Goal: Task Accomplishment & Management: Complete application form

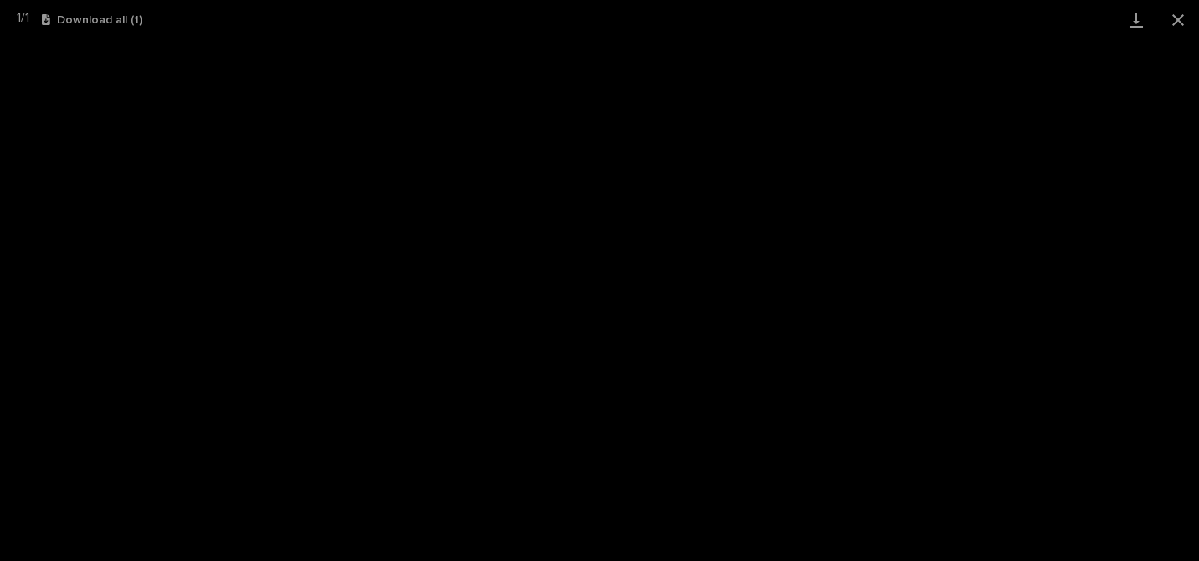
scroll to position [1034, 0]
click at [1174, 20] on button "Close gallery" at bounding box center [1179, 19] width 42 height 39
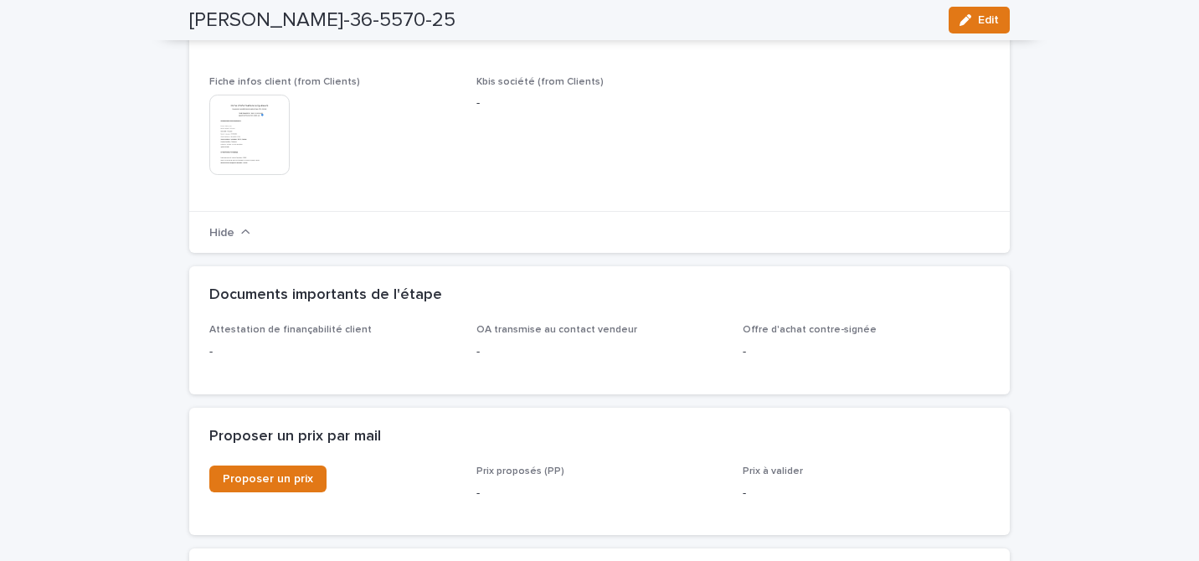
scroll to position [1189, 0]
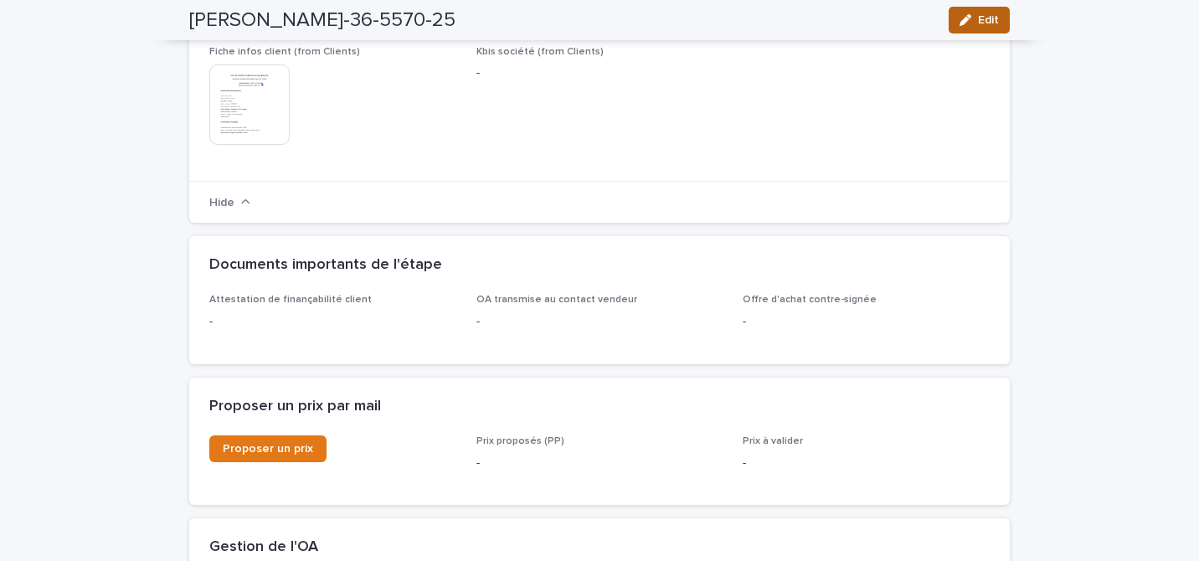
click at [992, 29] on button "Edit" at bounding box center [979, 20] width 61 height 27
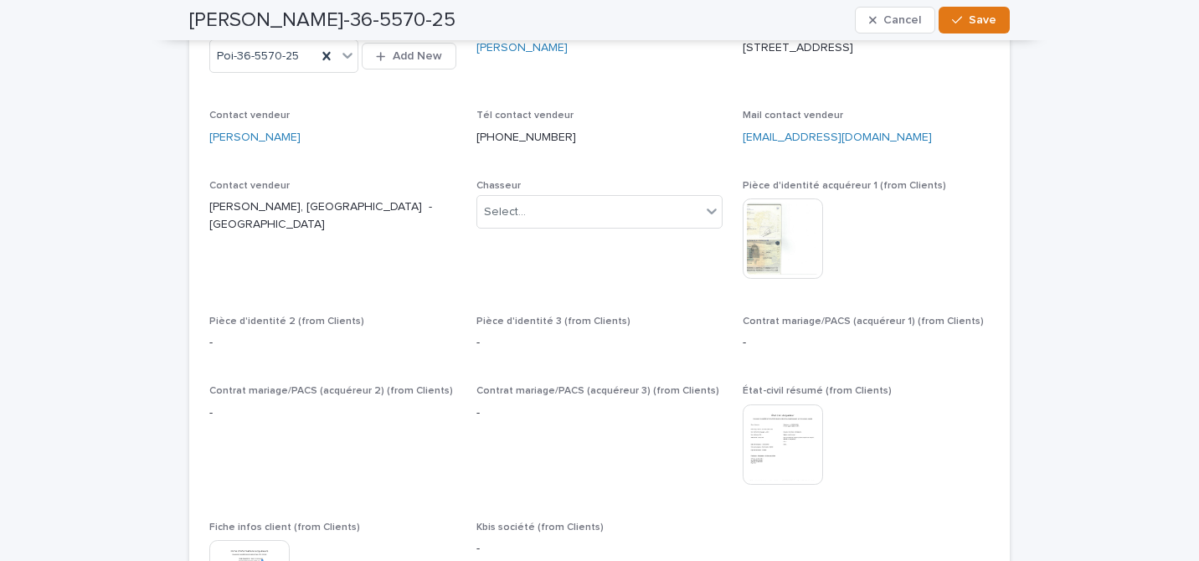
scroll to position [836, 0]
click at [625, 225] on div "Select..." at bounding box center [589, 213] width 224 height 28
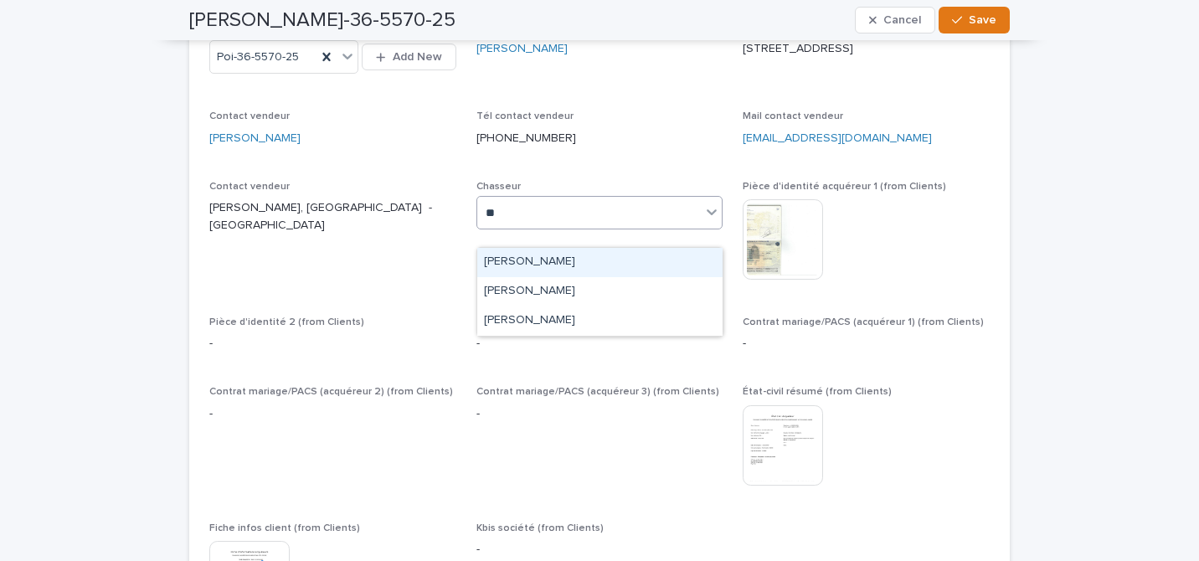
type input "***"
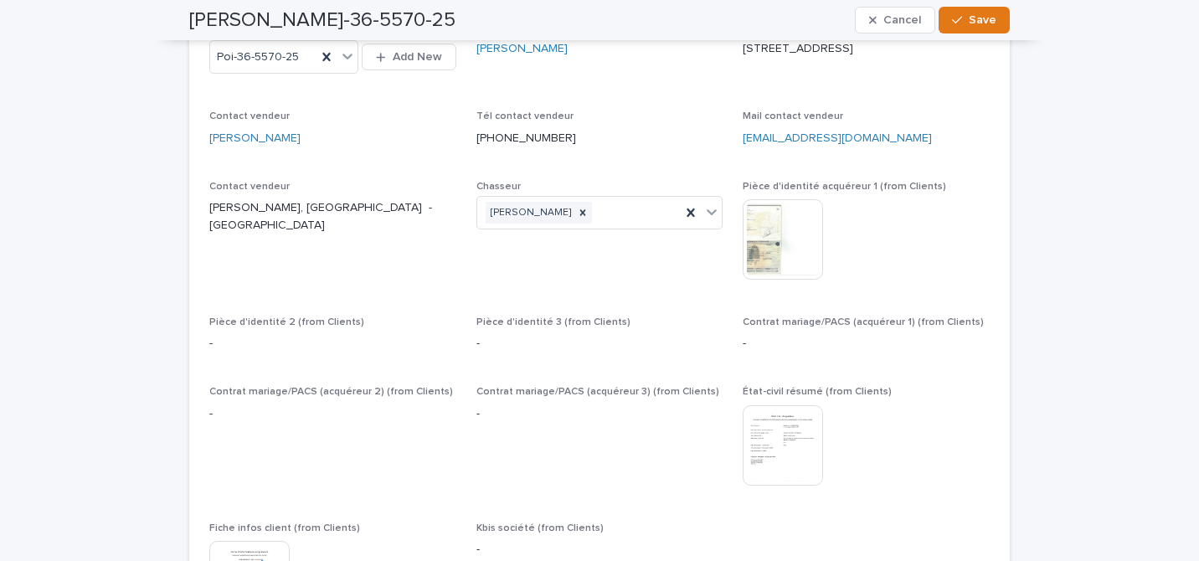
click at [613, 147] on p "[PHONE_NUMBER]" at bounding box center [600, 139] width 247 height 18
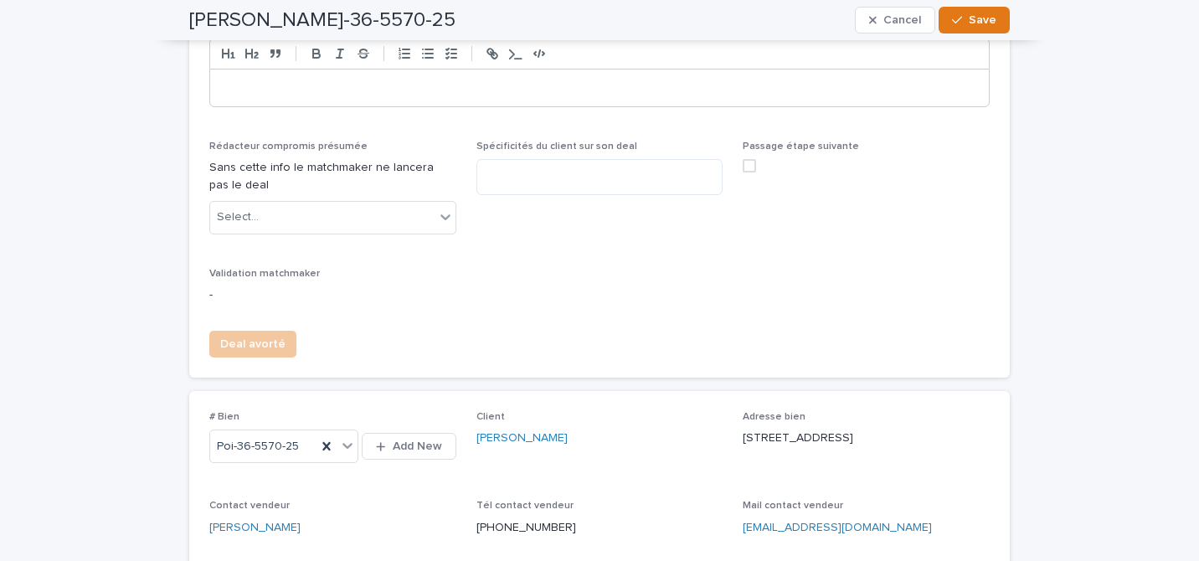
scroll to position [445, 0]
click at [358, 233] on div "Select..." at bounding box center [322, 219] width 224 height 28
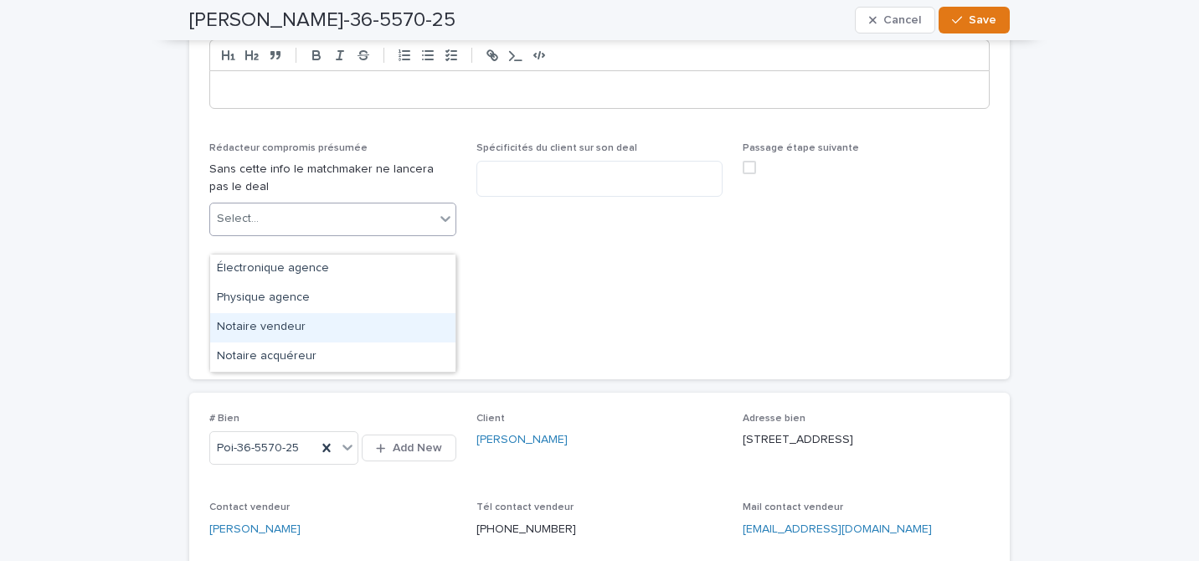
click at [329, 333] on div "Notaire vendeur" at bounding box center [332, 327] width 245 height 29
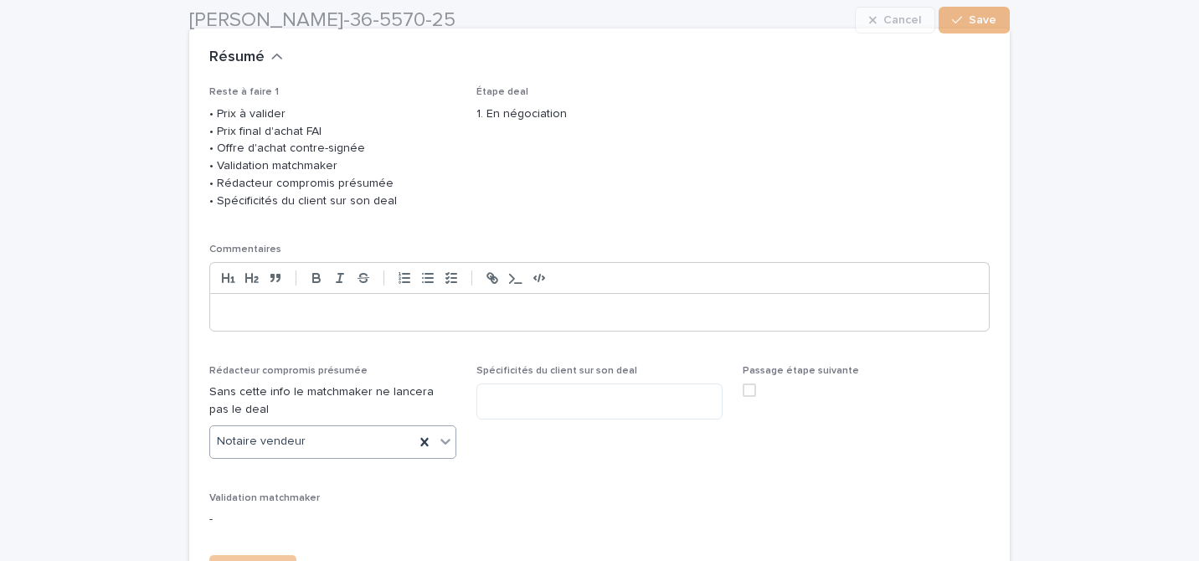
scroll to position [223, 0]
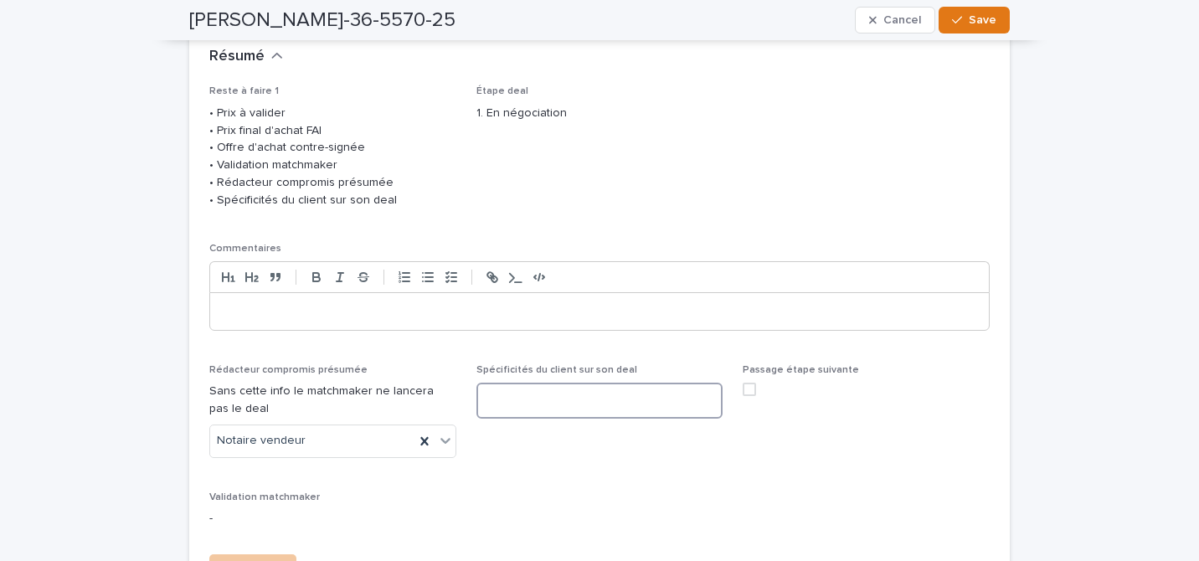
click at [598, 416] on textarea at bounding box center [600, 401] width 247 height 36
type textarea "***"
click at [967, 32] on button "Save" at bounding box center [974, 20] width 71 height 27
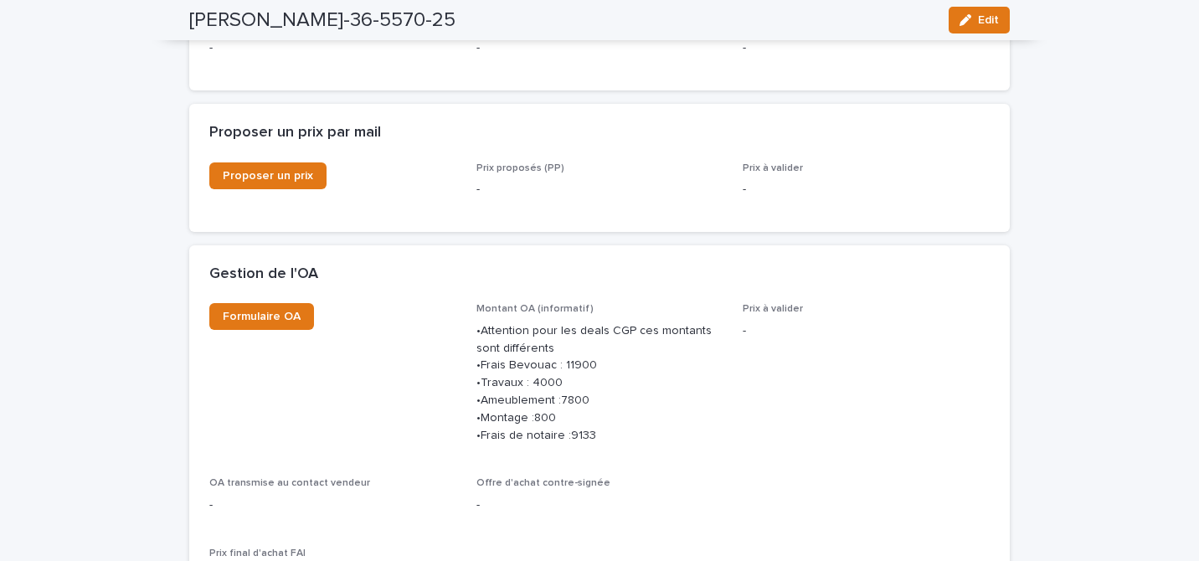
scroll to position [1404, 0]
click at [973, 25] on div "button" at bounding box center [969, 20] width 18 height 12
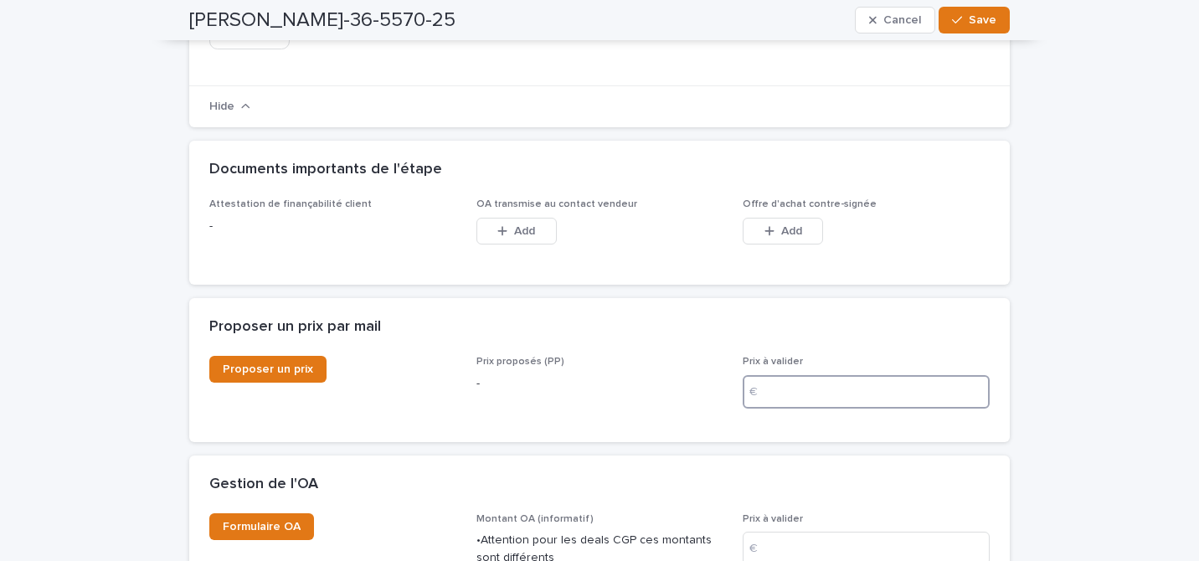
click at [791, 409] on input at bounding box center [866, 392] width 247 height 34
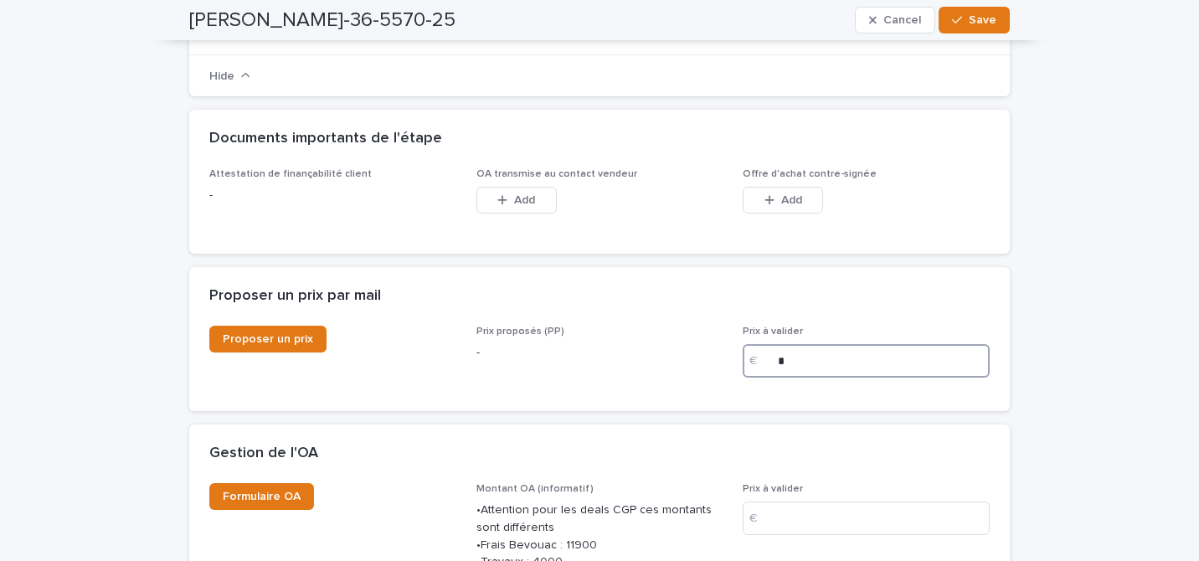
type input "**"
type input "******"
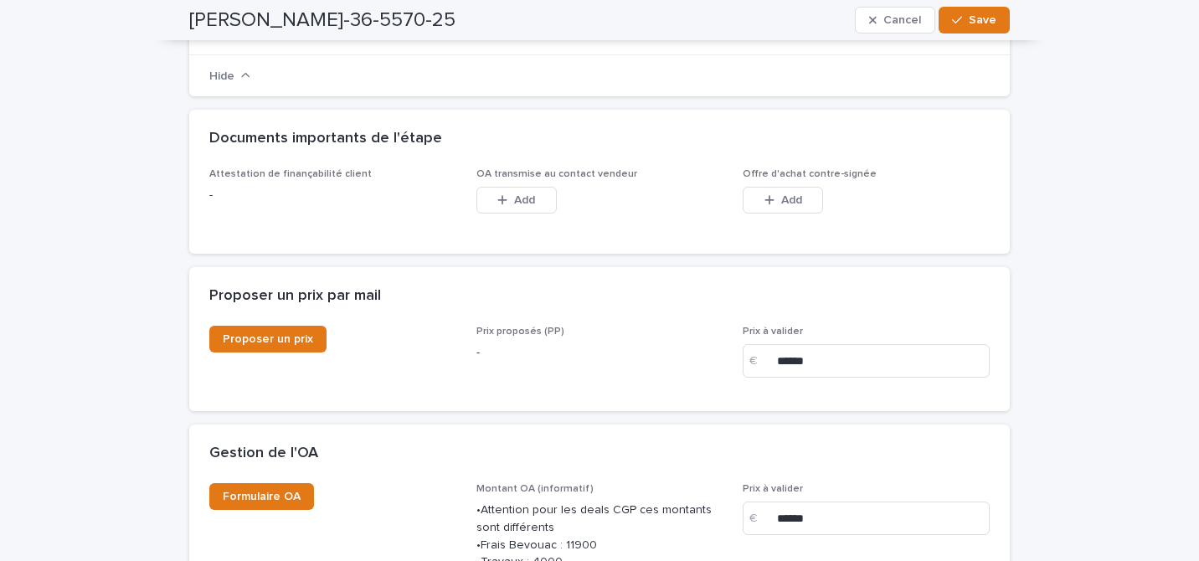
click at [690, 425] on div "Loading... Saving… Proposer un prix par mail Proposer un prix Prix proposés (PP…" at bounding box center [599, 345] width 821 height 157
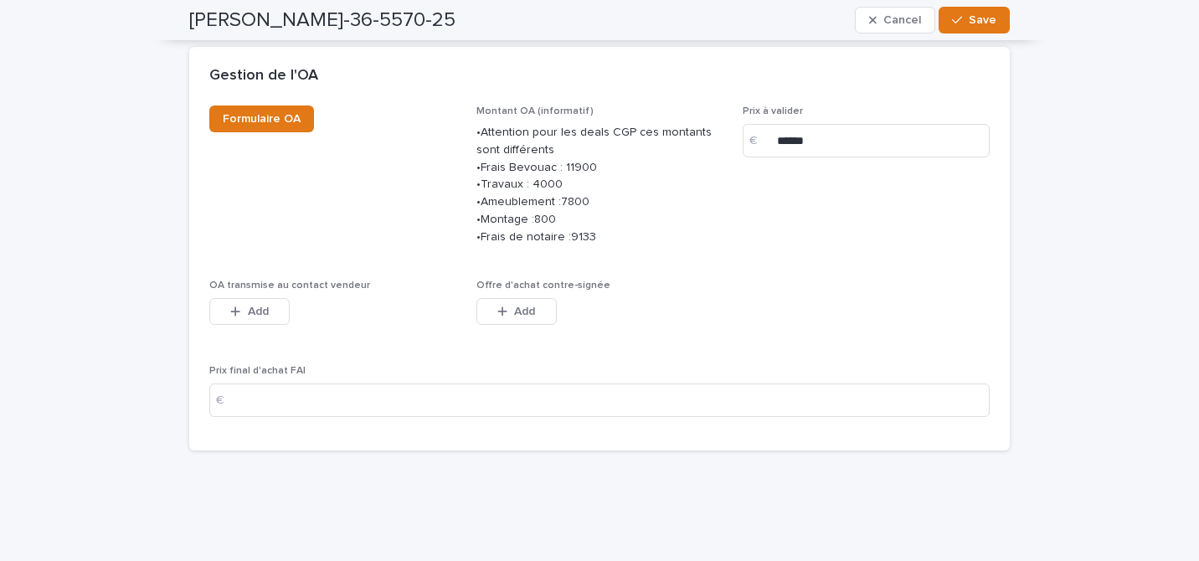
scroll to position [1794, 0]
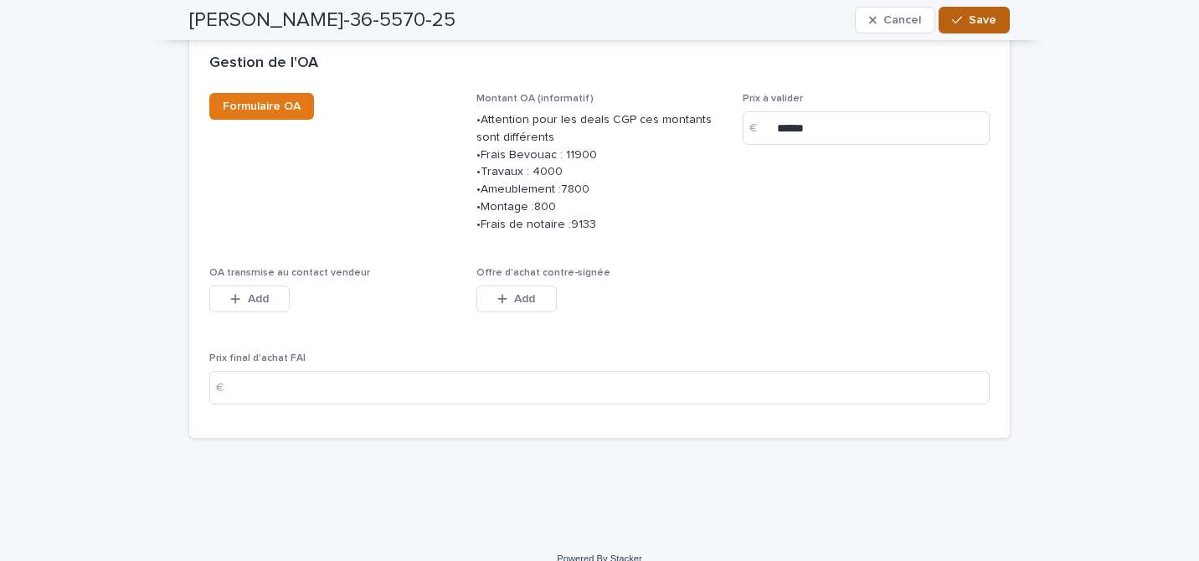
click at [967, 28] on button "Save" at bounding box center [974, 20] width 71 height 27
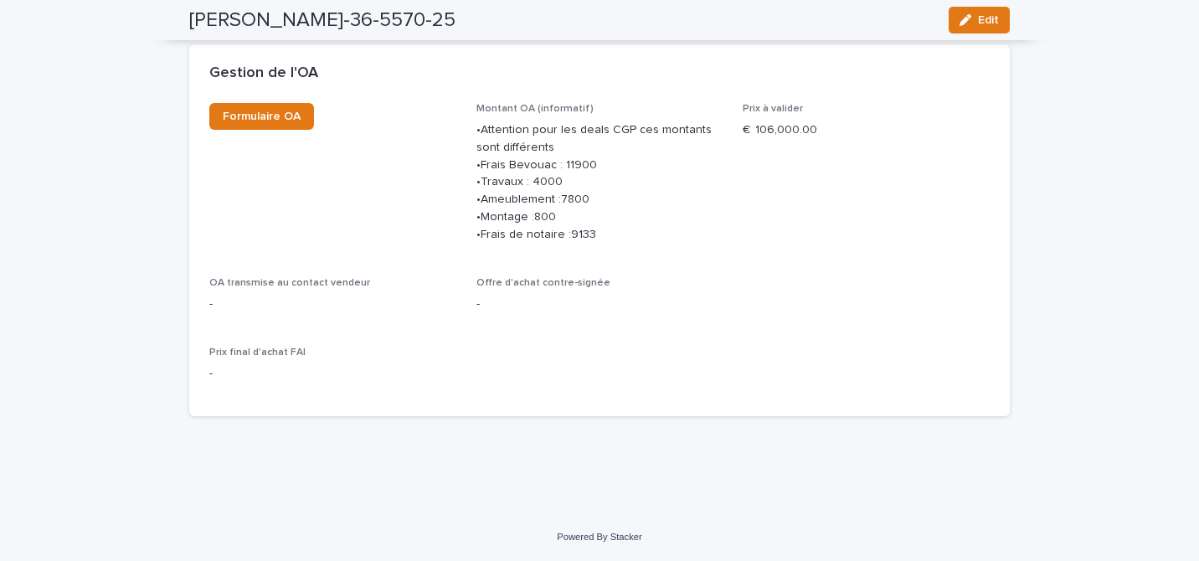
scroll to position [1623, 0]
click at [285, 111] on span "Formulaire OA" at bounding box center [262, 117] width 78 height 12
